Goal: Information Seeking & Learning: Learn about a topic

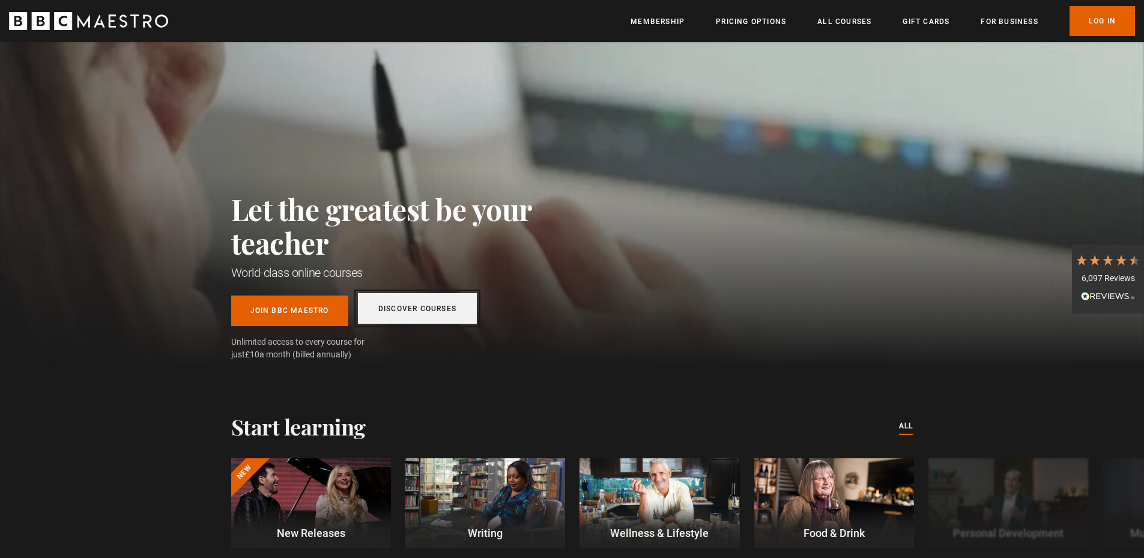
click at [460, 315] on link "Discover Courses" at bounding box center [417, 308] width 119 height 31
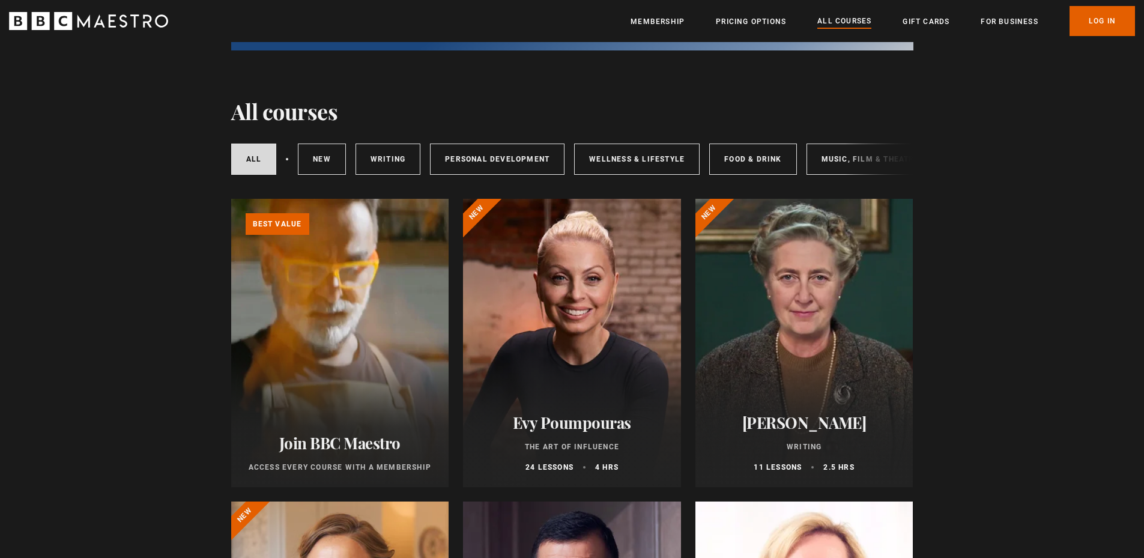
scroll to position [180, 0]
click at [327, 142] on div "All courses New courses Writing Personal Development Wellness & Lifestyle Food …" at bounding box center [572, 159] width 682 height 41
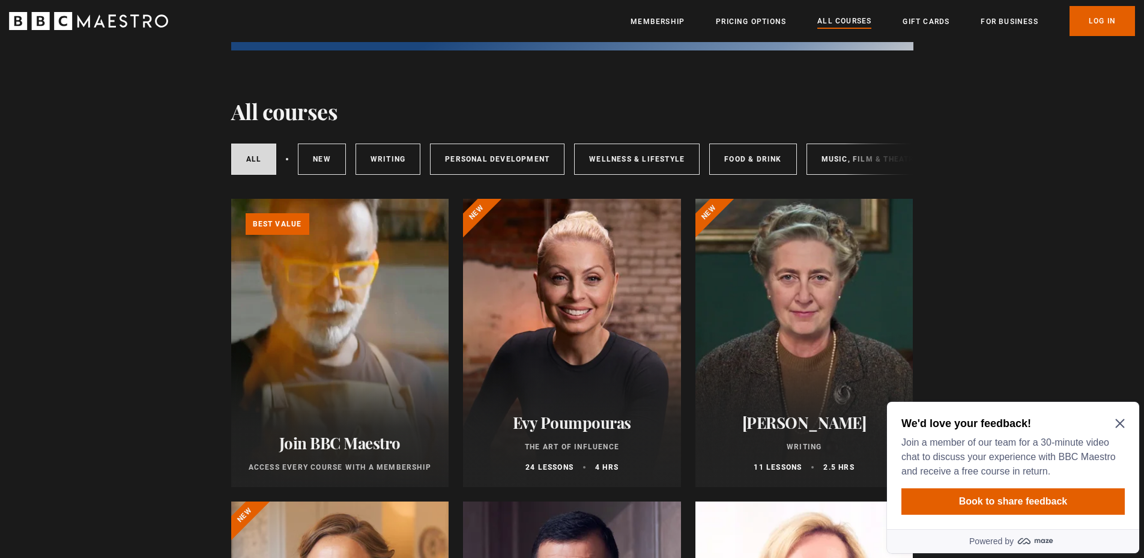
scroll to position [0, 0]
click at [403, 152] on link "Writing" at bounding box center [387, 158] width 65 height 31
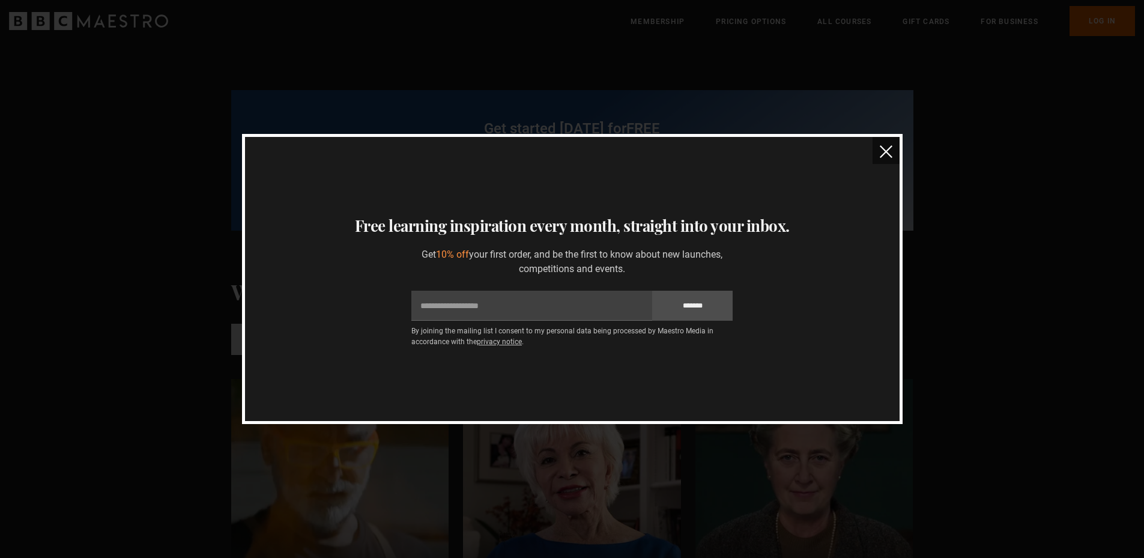
click at [892, 145] on button "close" at bounding box center [885, 150] width 27 height 27
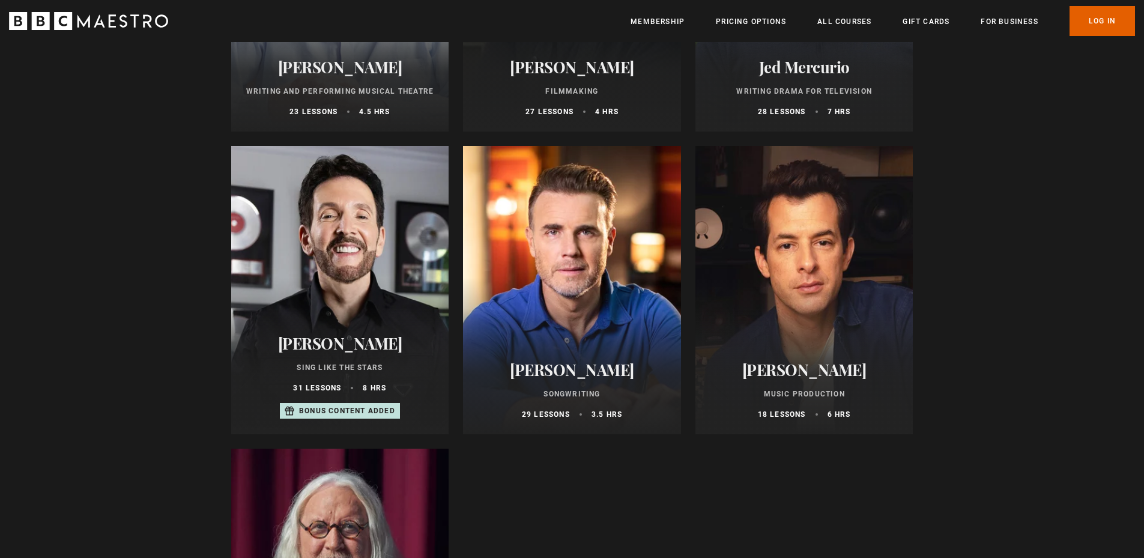
scroll to position [840, 0]
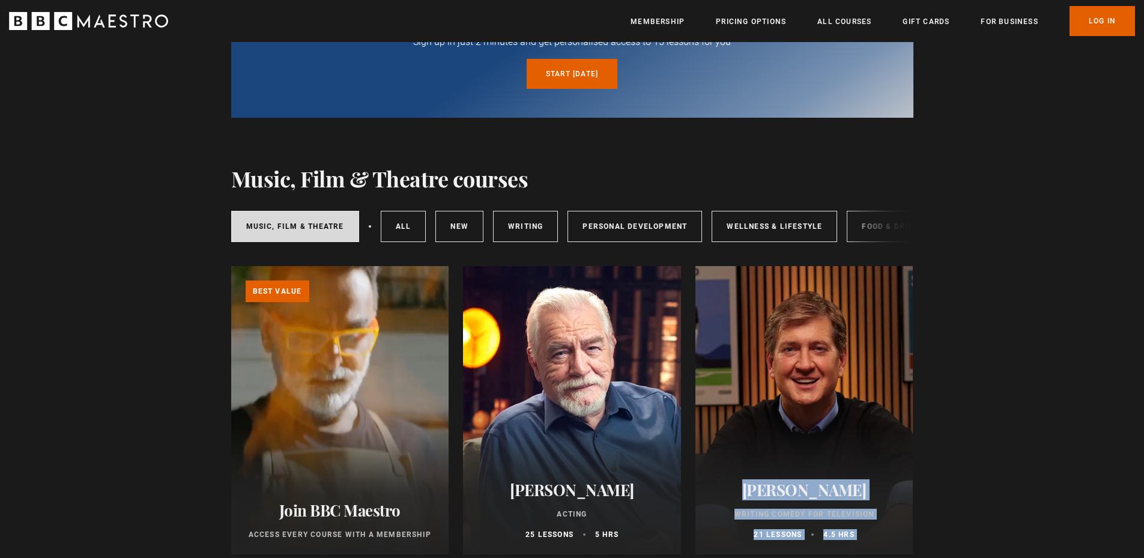
scroll to position [0, 0]
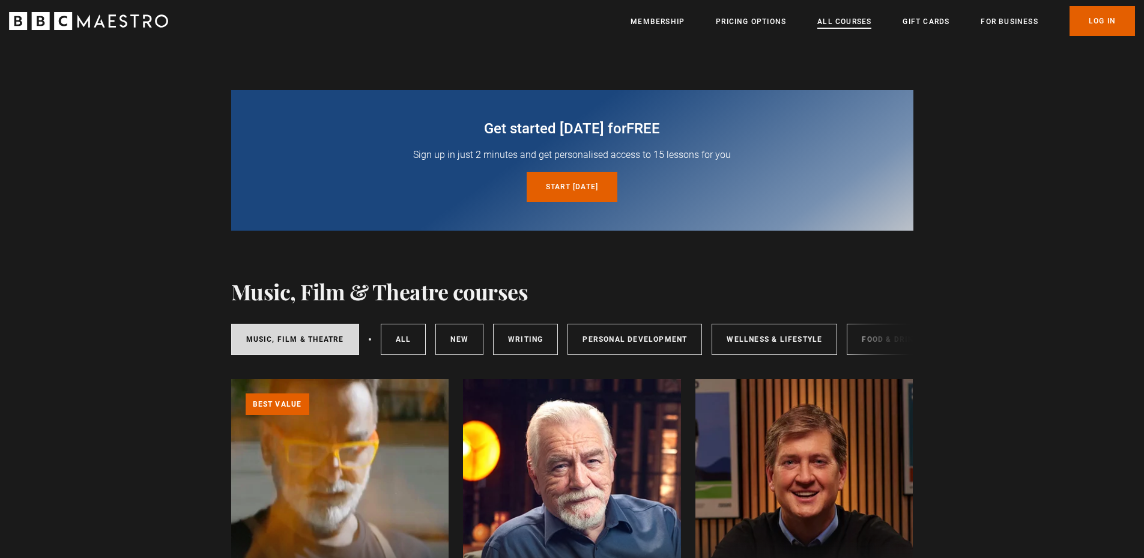
click at [821, 22] on link "All Courses" at bounding box center [844, 22] width 54 height 12
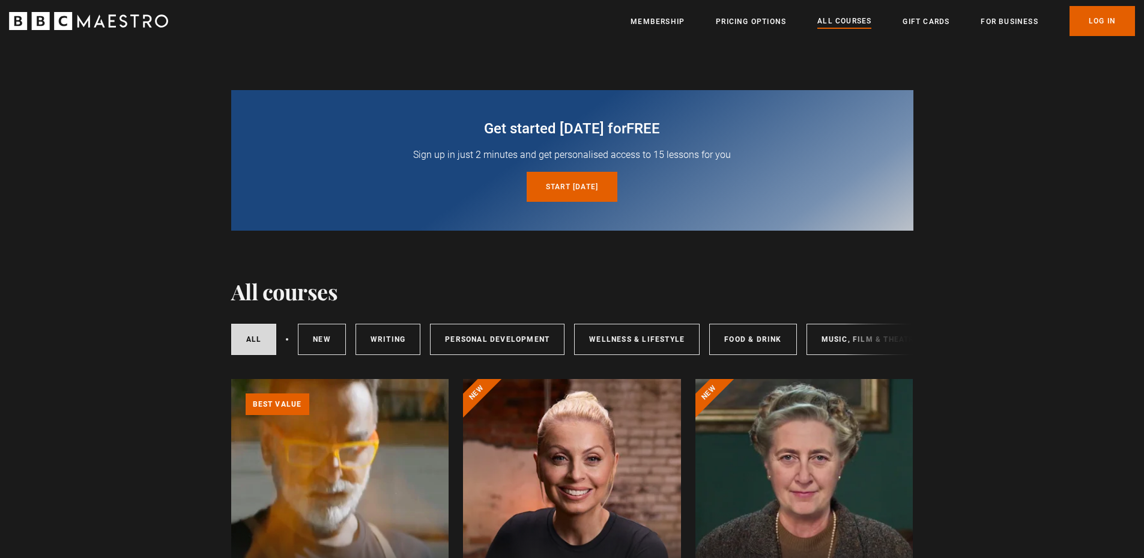
drag, startPoint x: 442, startPoint y: 367, endPoint x: 513, endPoint y: 369, distance: 70.9
click at [513, 369] on div "All courses New courses Writing Personal Development Wellness & Lifestyle Food …" at bounding box center [572, 336] width 682 height 65
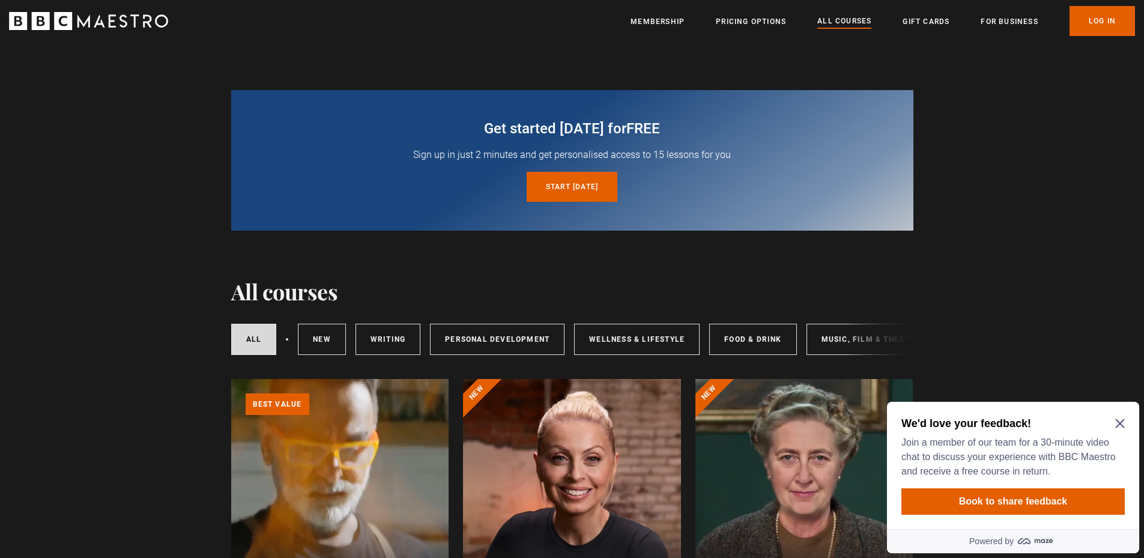
drag, startPoint x: 517, startPoint y: 367, endPoint x: 568, endPoint y: 369, distance: 51.1
click at [565, 369] on div "All courses New courses Writing Personal Development Wellness & Lifestyle Food …" at bounding box center [572, 336] width 682 height 65
click at [1121, 421] on icon "Close Maze Prompt" at bounding box center [1119, 423] width 9 height 9
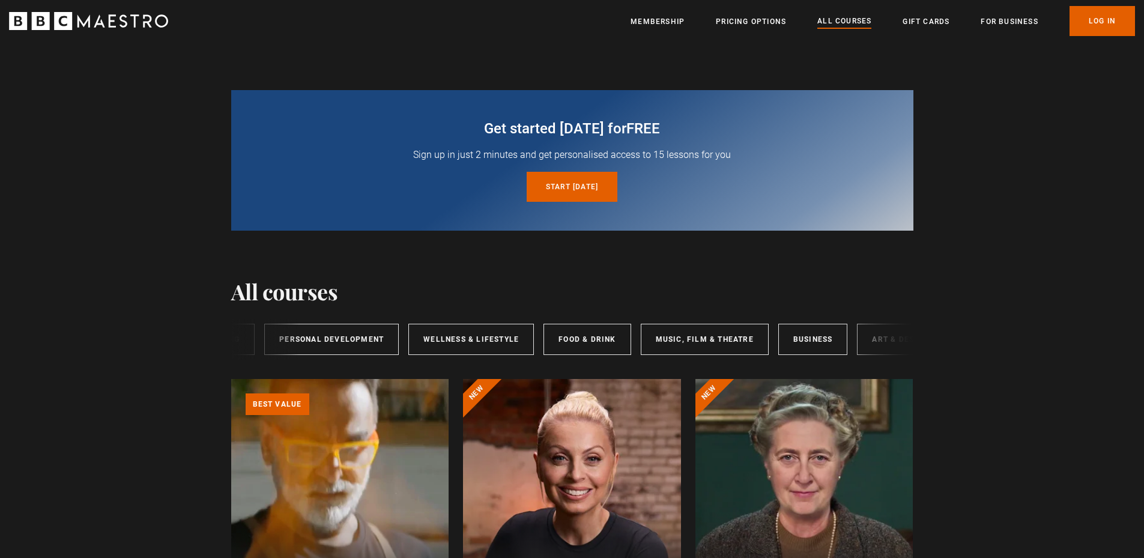
scroll to position [0, 199]
click at [863, 342] on link "Art & Design" at bounding box center [866, 339] width 86 height 31
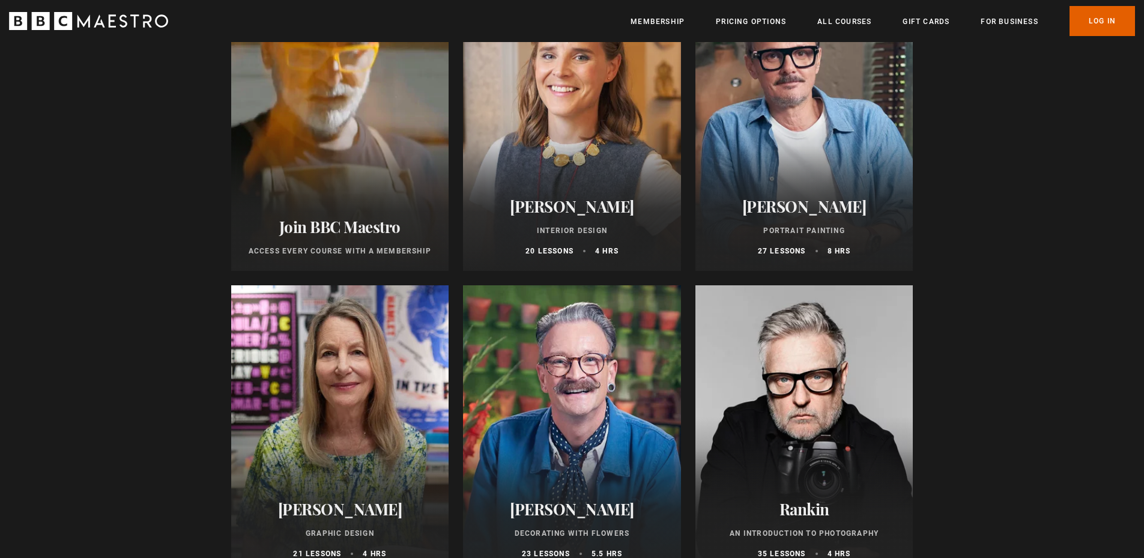
scroll to position [360, 0]
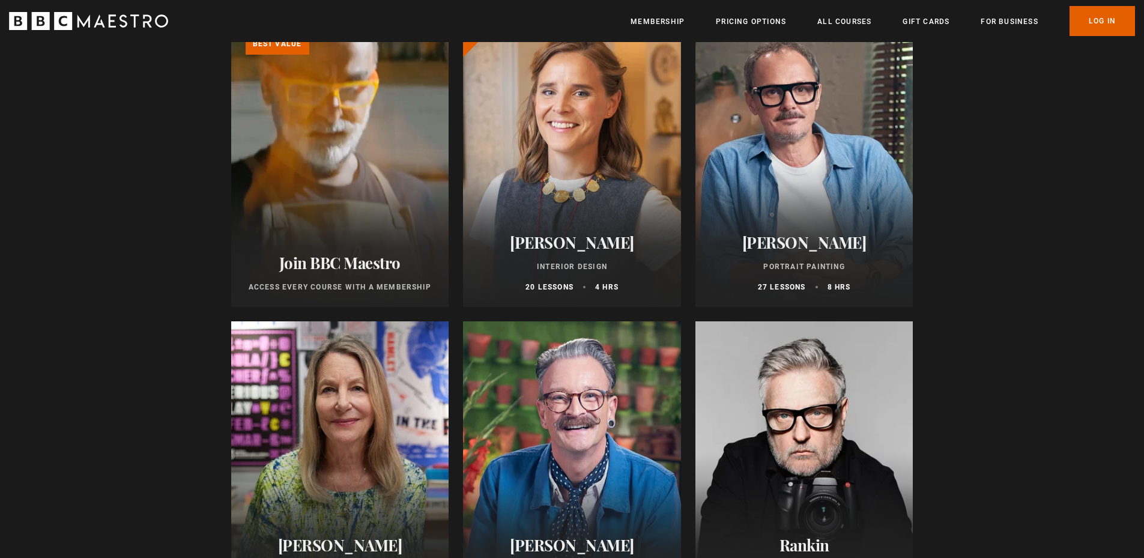
click at [760, 156] on div at bounding box center [804, 163] width 218 height 288
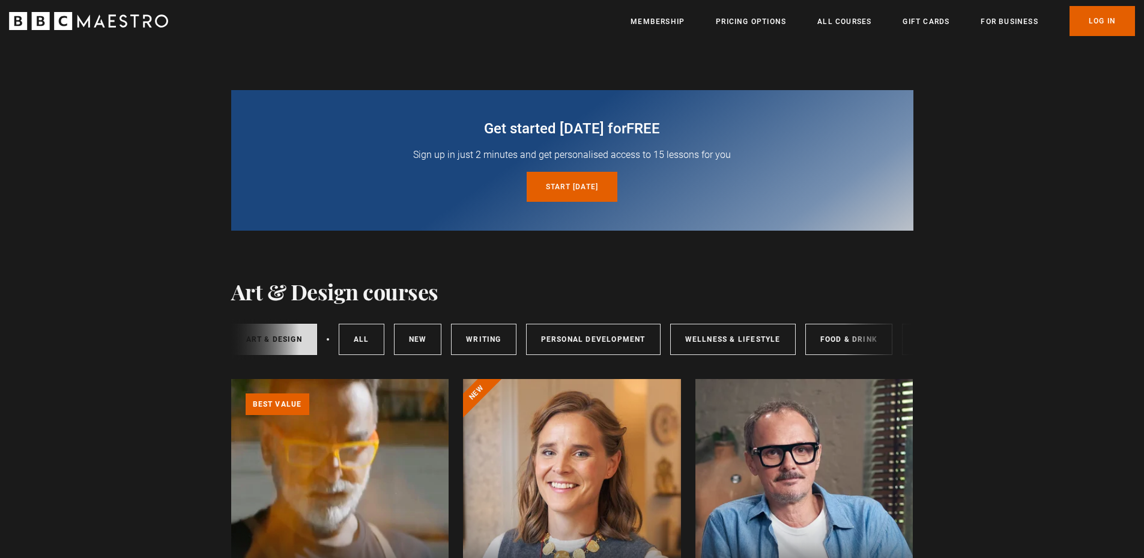
scroll to position [0, 127]
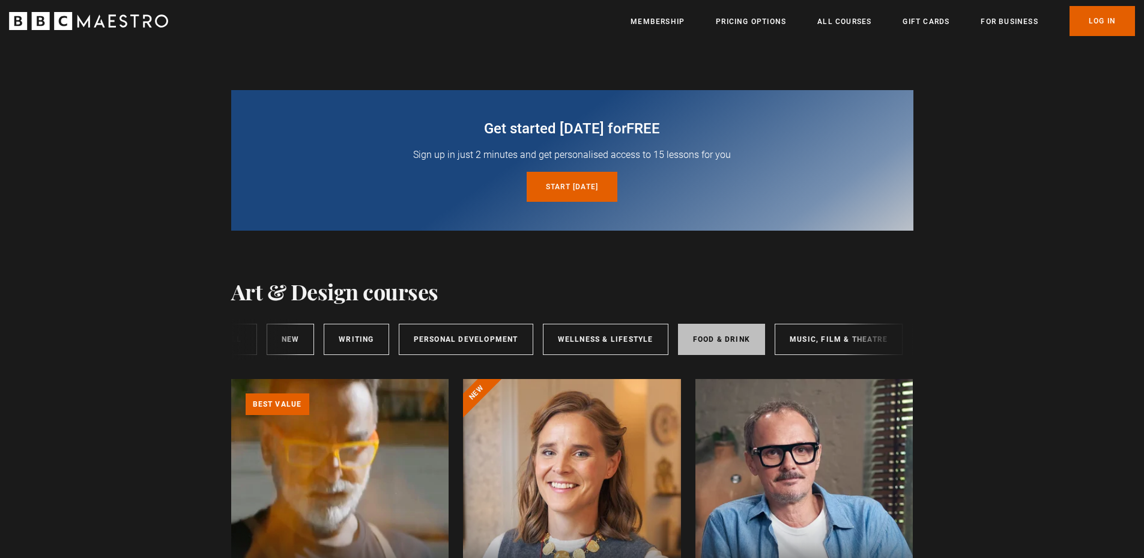
click at [741, 348] on link "Food & Drink" at bounding box center [721, 339] width 87 height 31
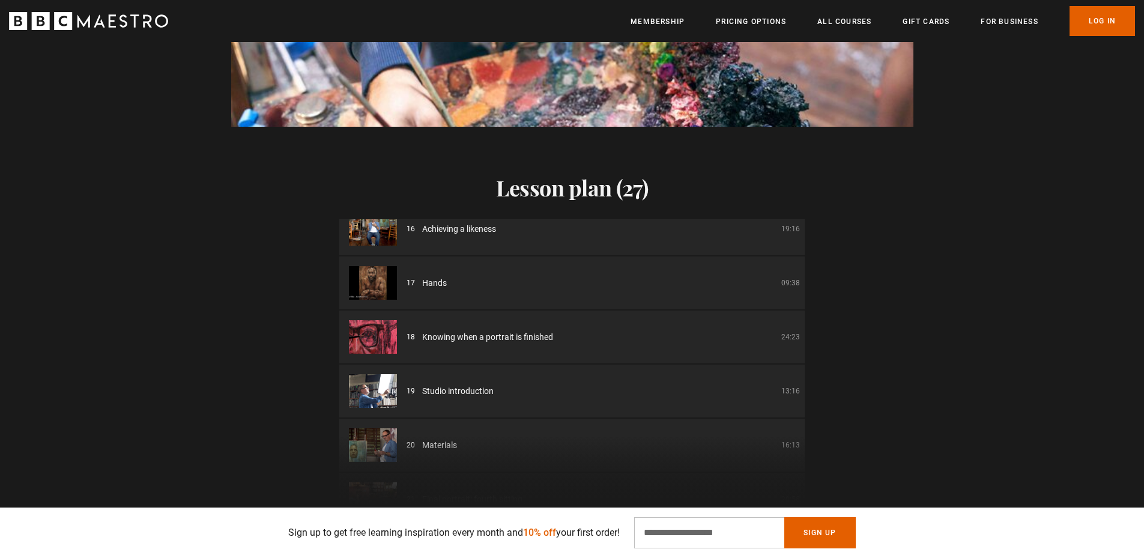
scroll to position [960, 0]
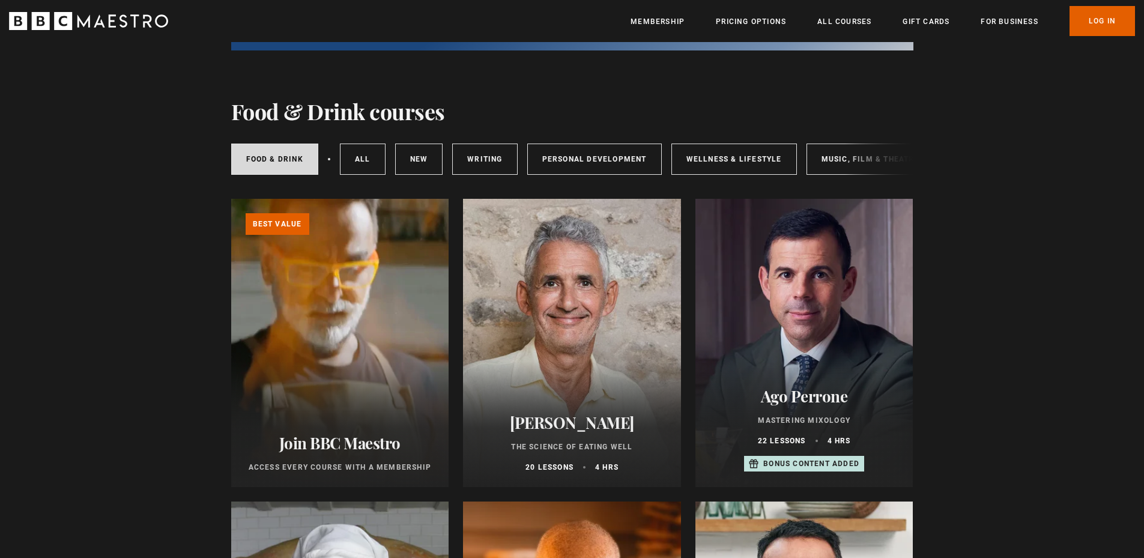
scroll to position [60, 0]
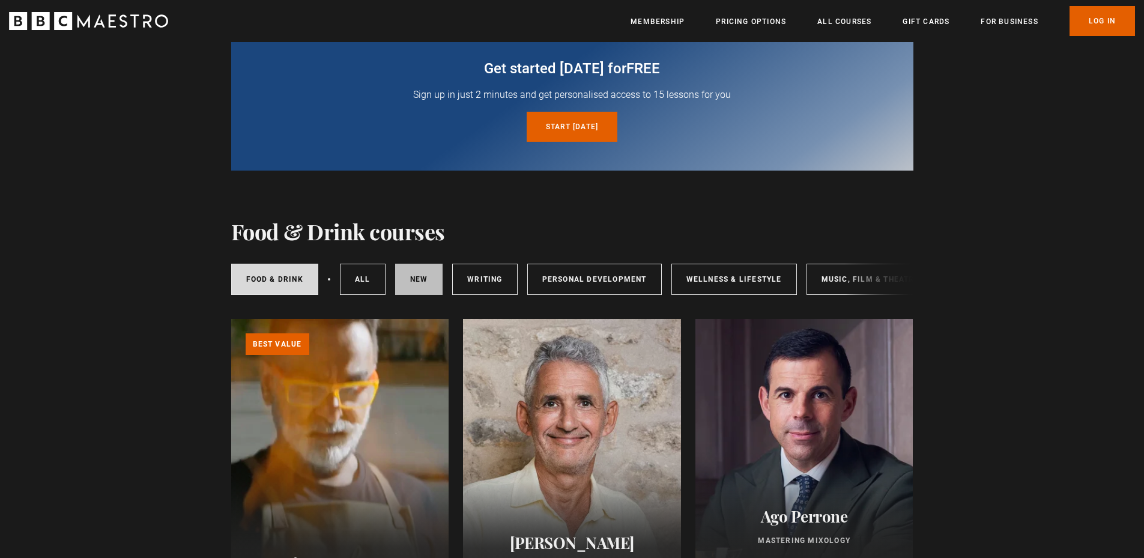
click at [421, 277] on link "New courses" at bounding box center [419, 279] width 48 height 31
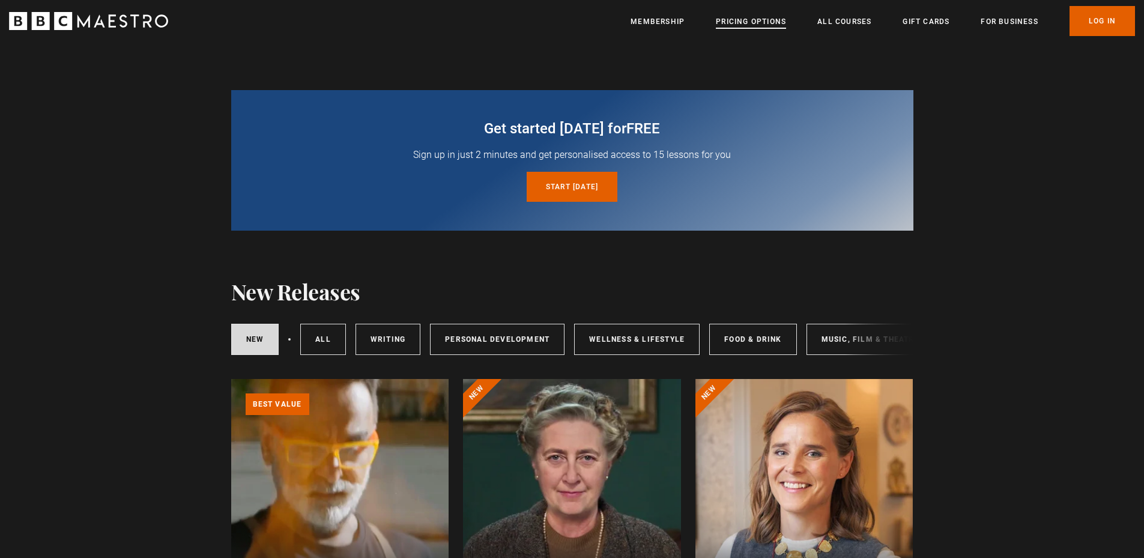
click at [752, 26] on link "Pricing Options" at bounding box center [751, 22] width 70 height 12
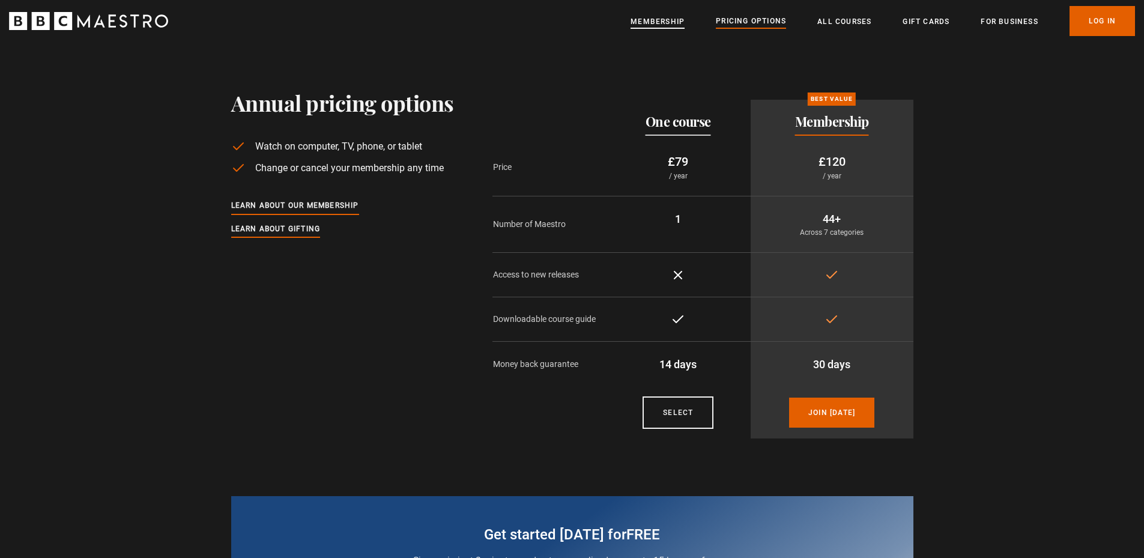
click at [665, 23] on link "Membership" at bounding box center [657, 22] width 54 height 12
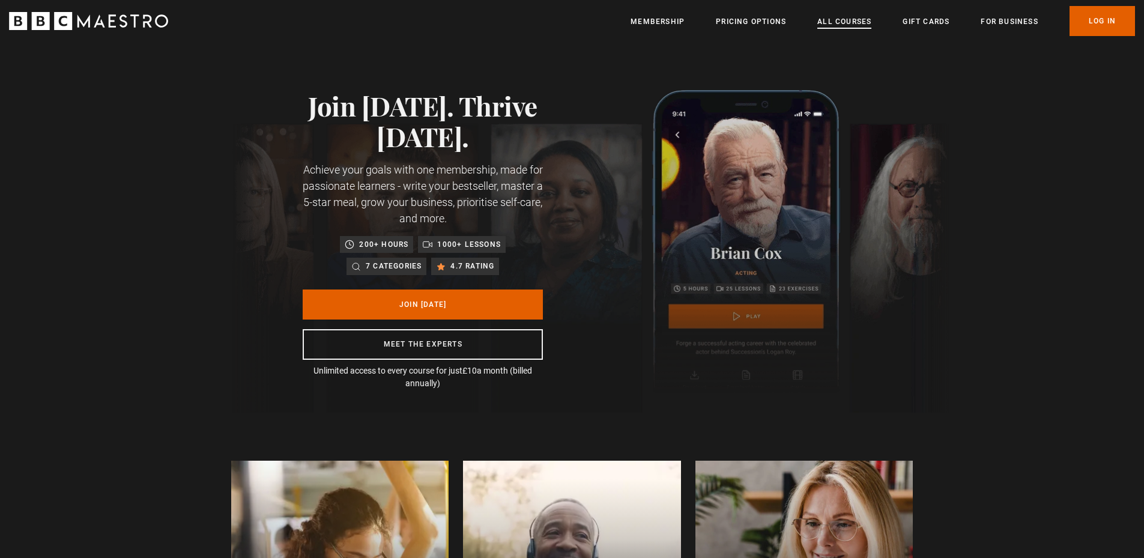
click at [820, 23] on link "All Courses" at bounding box center [844, 22] width 54 height 12
